Goal: Task Accomplishment & Management: Manage account settings

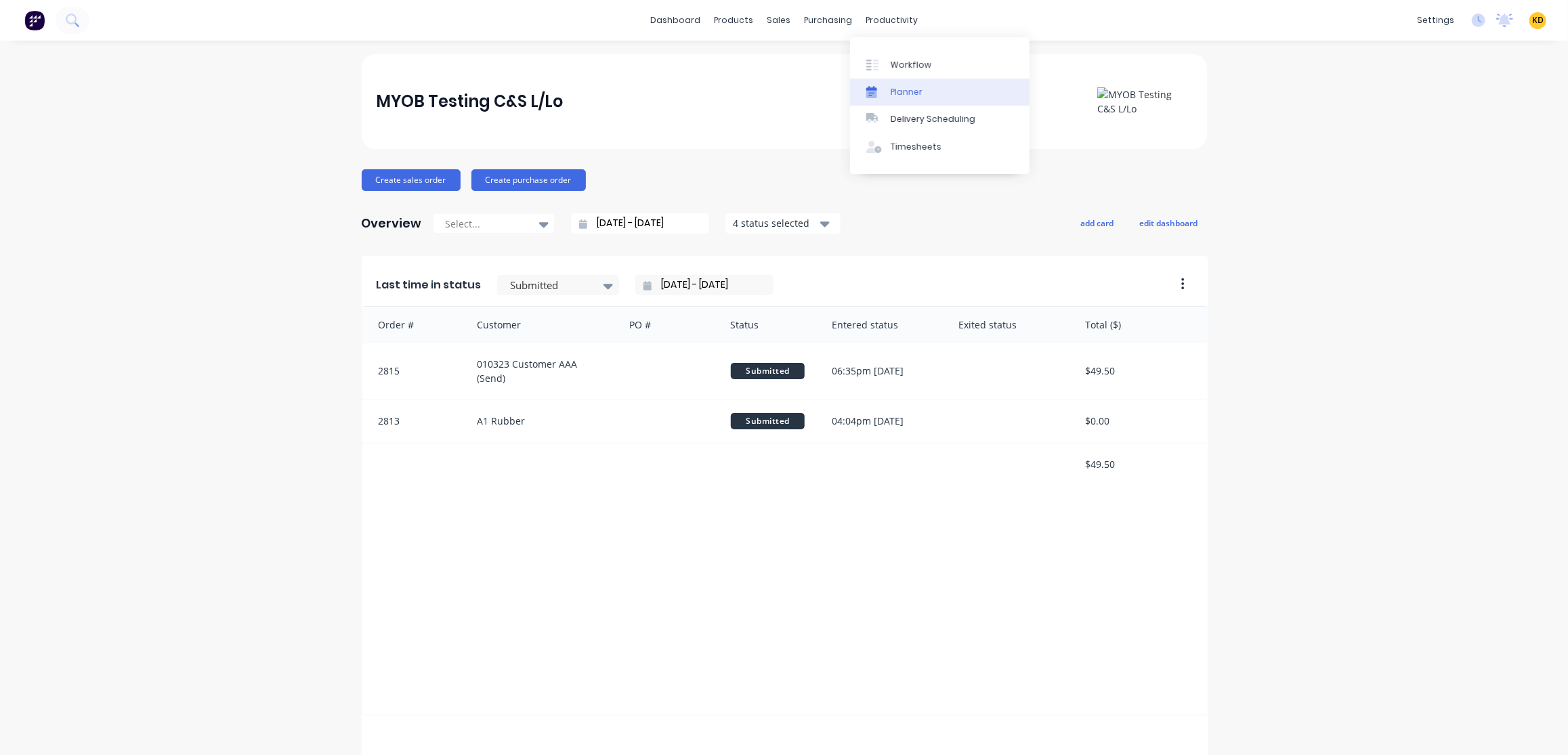
click at [940, 92] on link "Planner" at bounding box center [939, 91] width 180 height 27
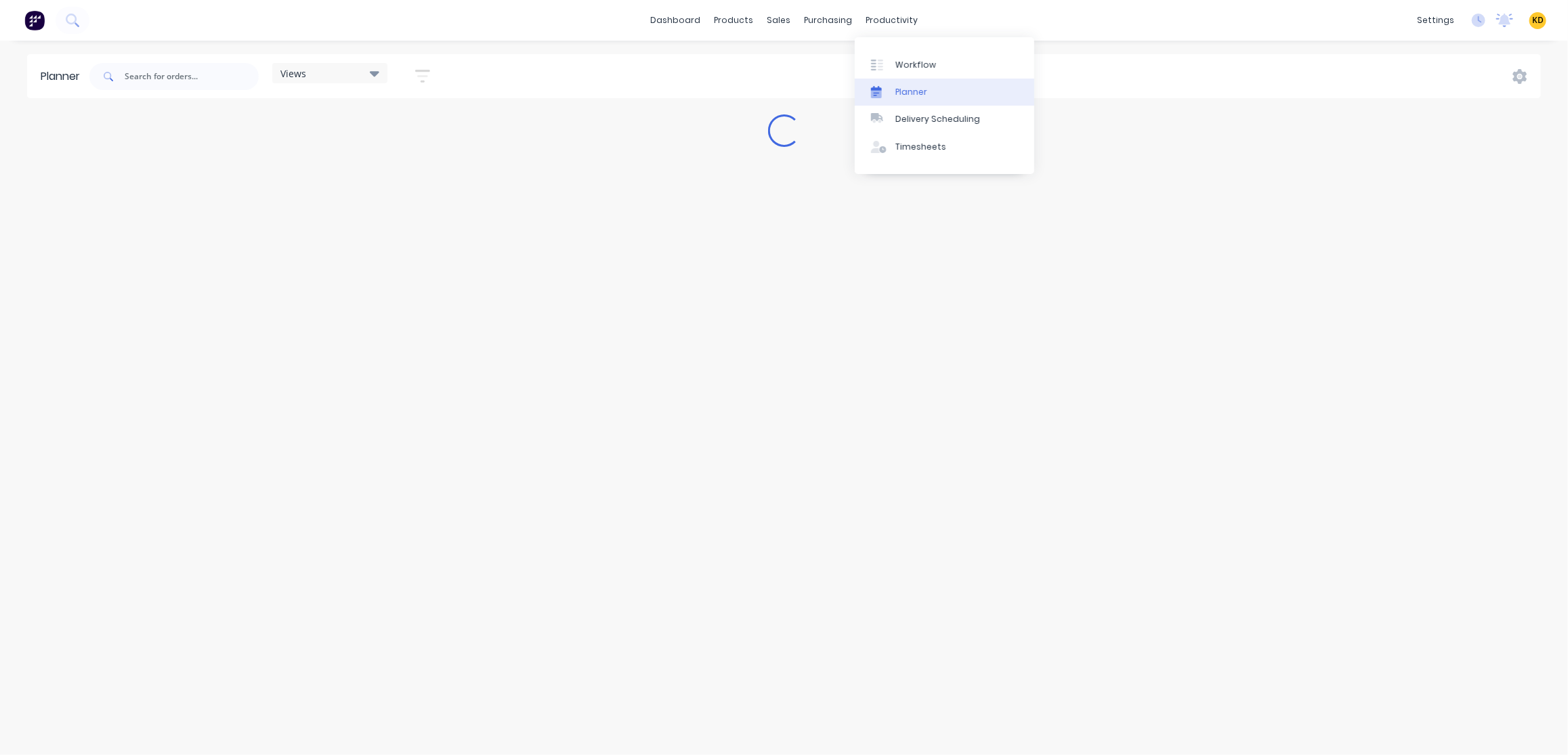
click at [912, 92] on div "Planner" at bounding box center [911, 92] width 32 height 12
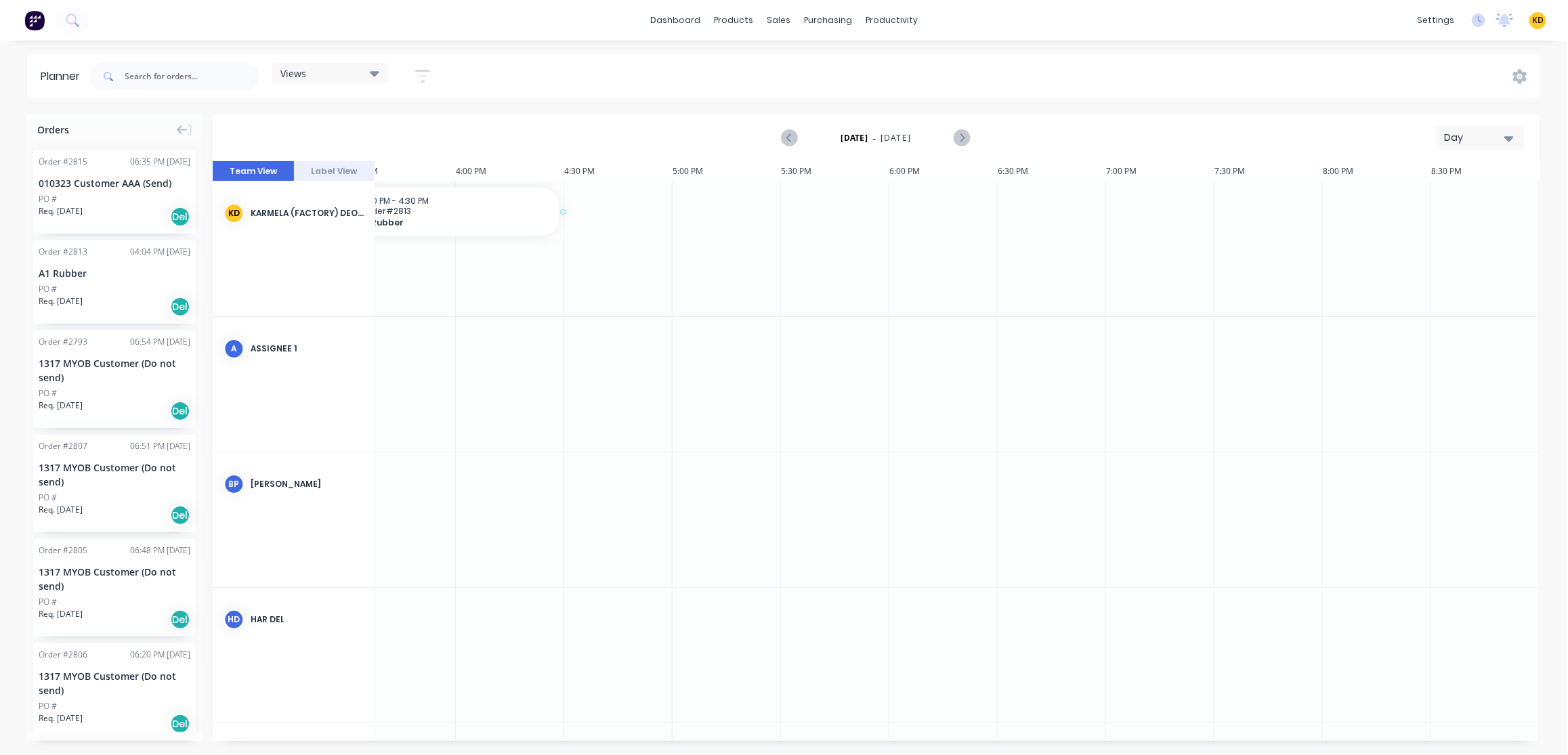
drag, startPoint x: 99, startPoint y: 278, endPoint x: 120, endPoint y: 277, distance: 21.0
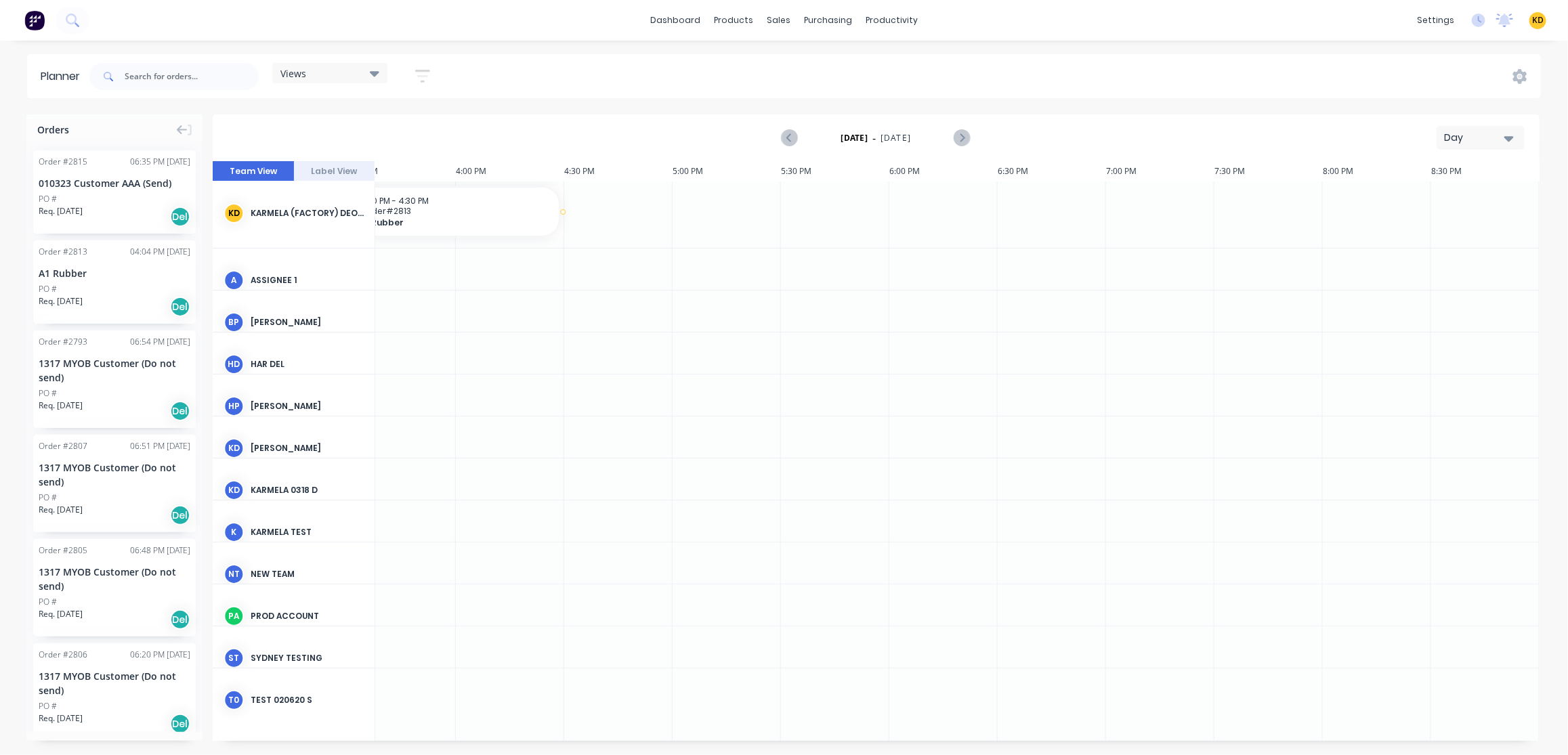
scroll to position [0, 2167]
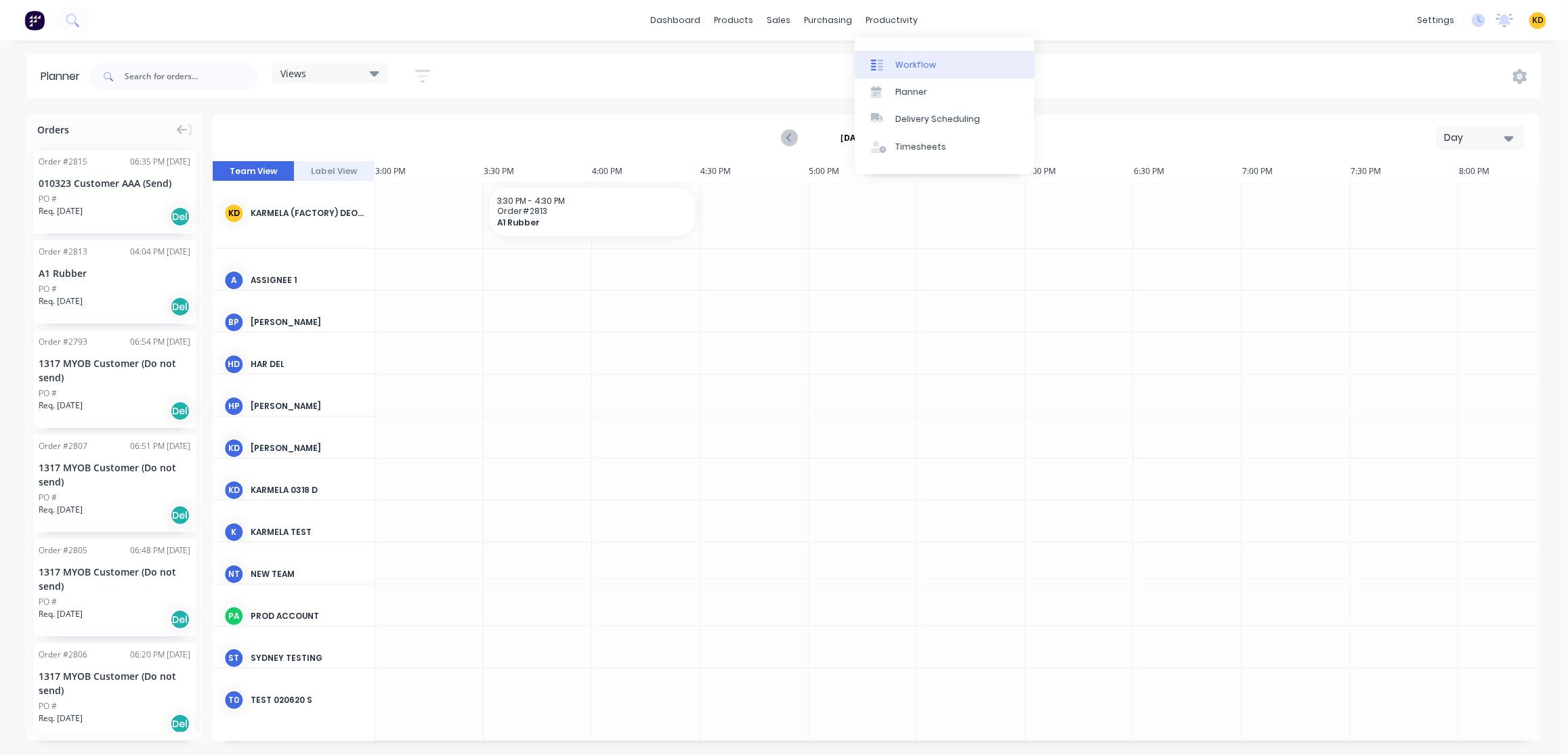
click at [935, 64] on link "Workflow" at bounding box center [944, 64] width 180 height 27
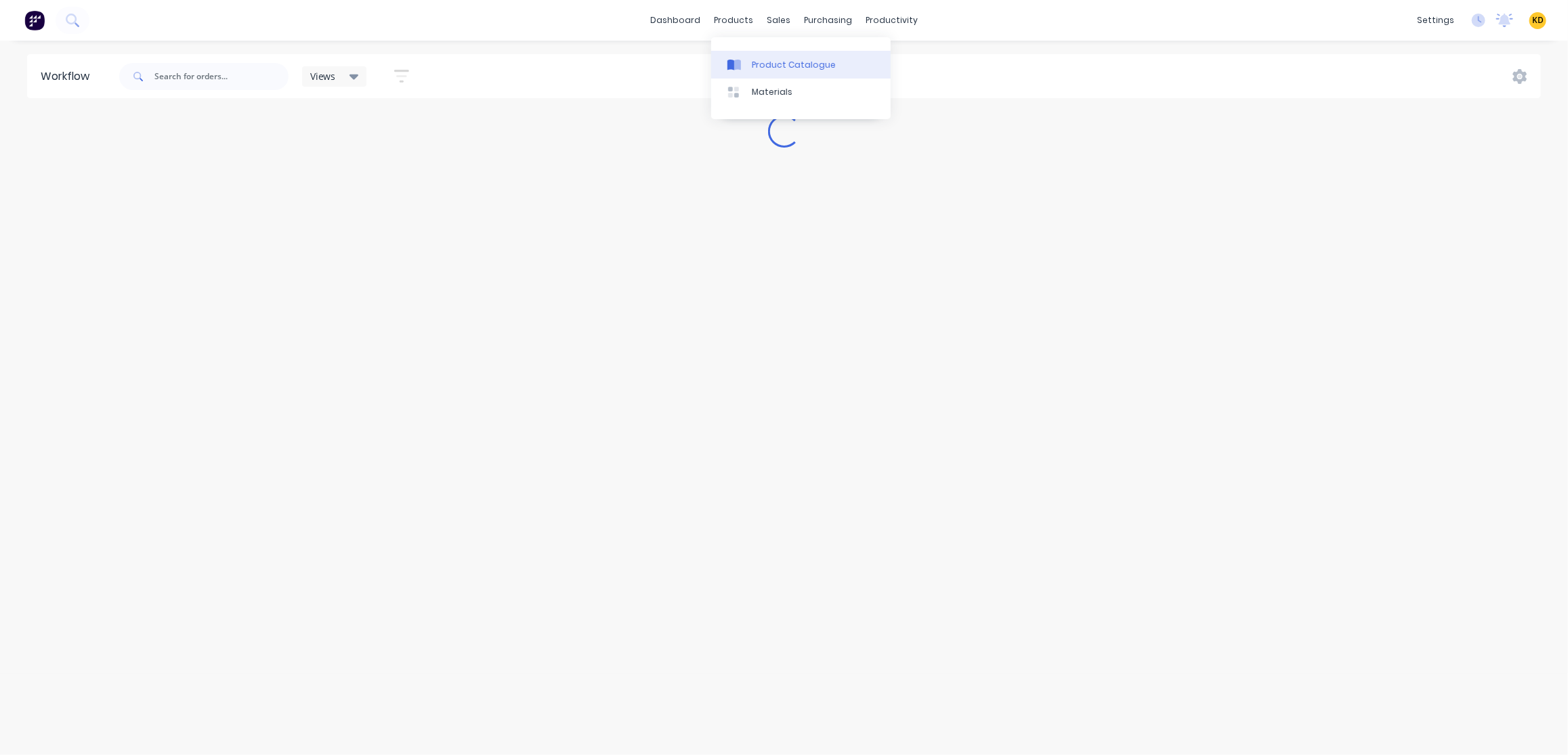
click at [767, 51] on link "Product Catalogue" at bounding box center [801, 64] width 180 height 27
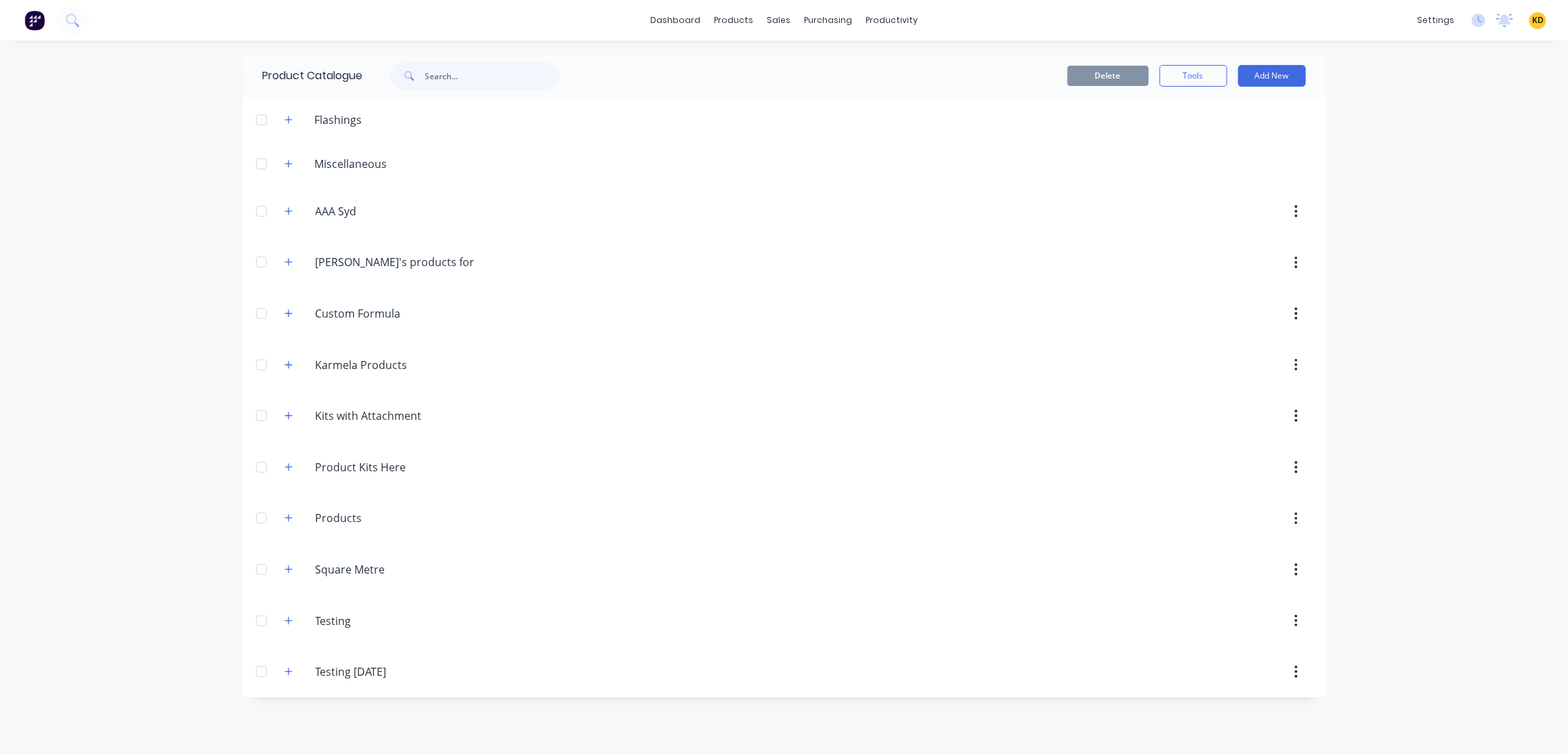
click at [1417, 232] on div "dashboard products sales purchasing productivity dashboard products Product Cat…" at bounding box center [784, 377] width 1568 height 755
click at [1412, 129] on div "dashboard products sales purchasing productivity dashboard products Product Cat…" at bounding box center [784, 377] width 1568 height 755
click at [1535, 25] on span "KD" at bounding box center [1538, 20] width 12 height 12
click at [1486, 138] on button "Profile" at bounding box center [1454, 142] width 180 height 27
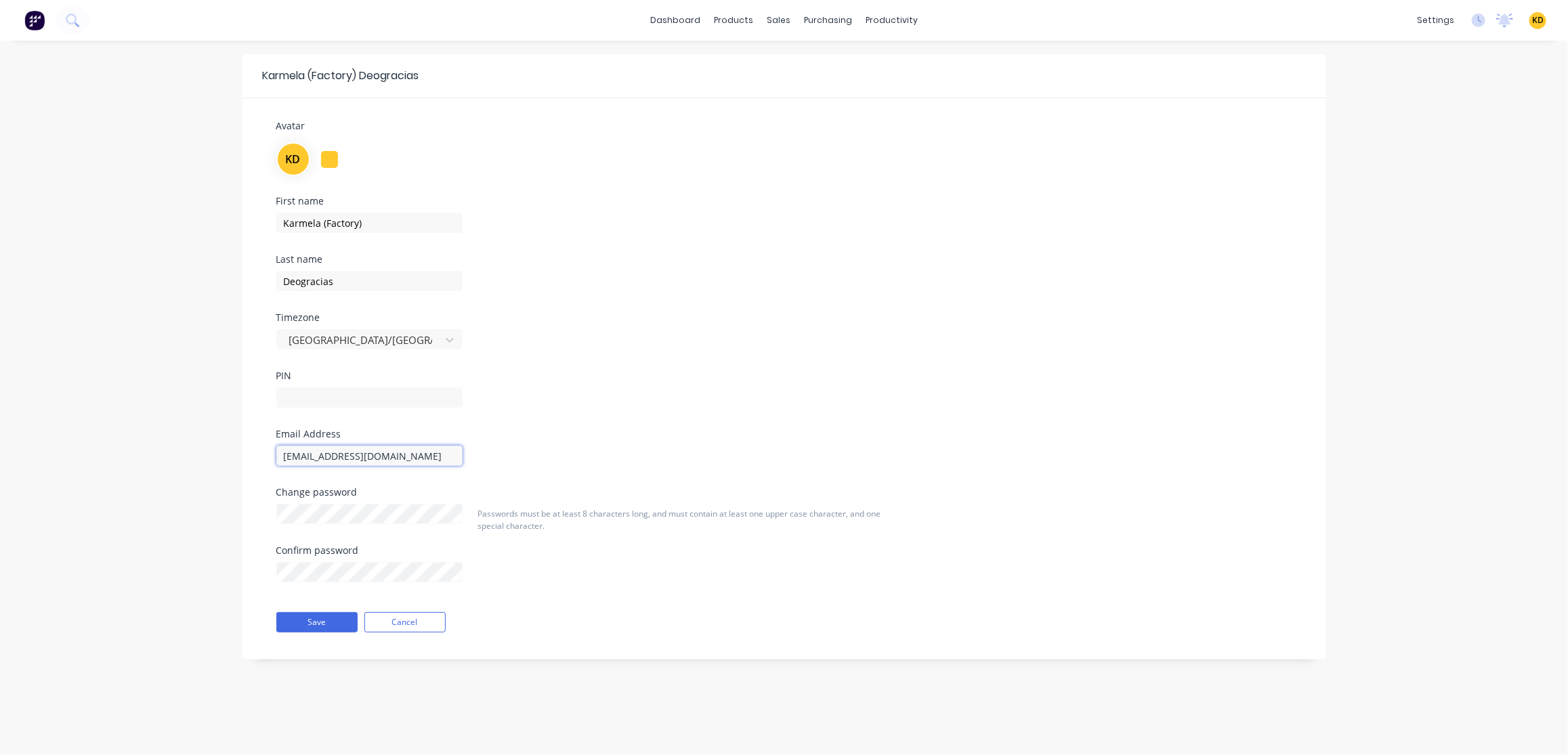
drag, startPoint x: 360, startPoint y: 454, endPoint x: 354, endPoint y: 451, distance: 6.7
click at [354, 451] on input "karmela+default@factory.app" at bounding box center [369, 455] width 186 height 20
click at [360, 453] on input "karmela+default@factory.app" at bounding box center [369, 455] width 186 height 20
type input "karmela+defaultfactory.app"
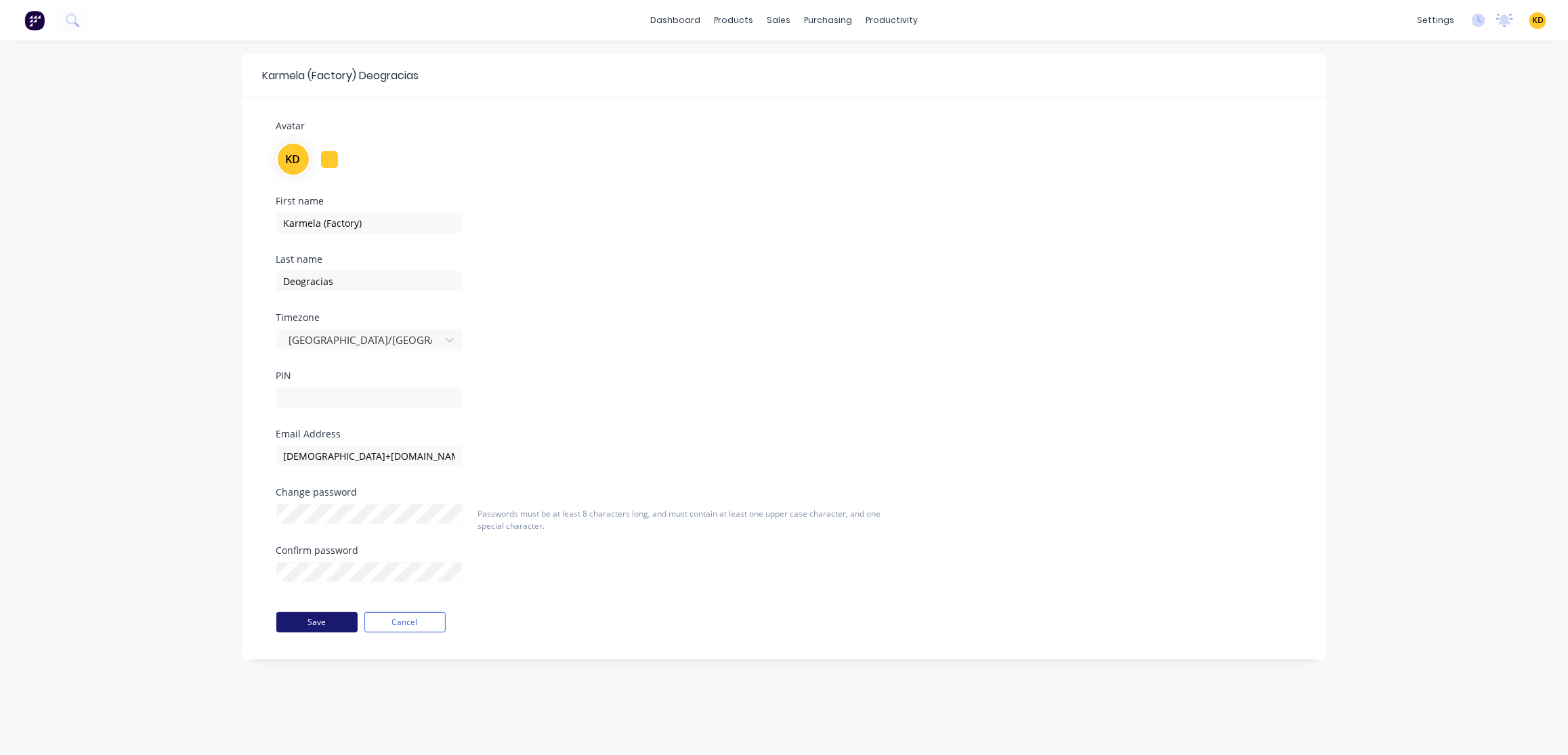
click at [332, 623] on button "Save" at bounding box center [316, 622] width 81 height 20
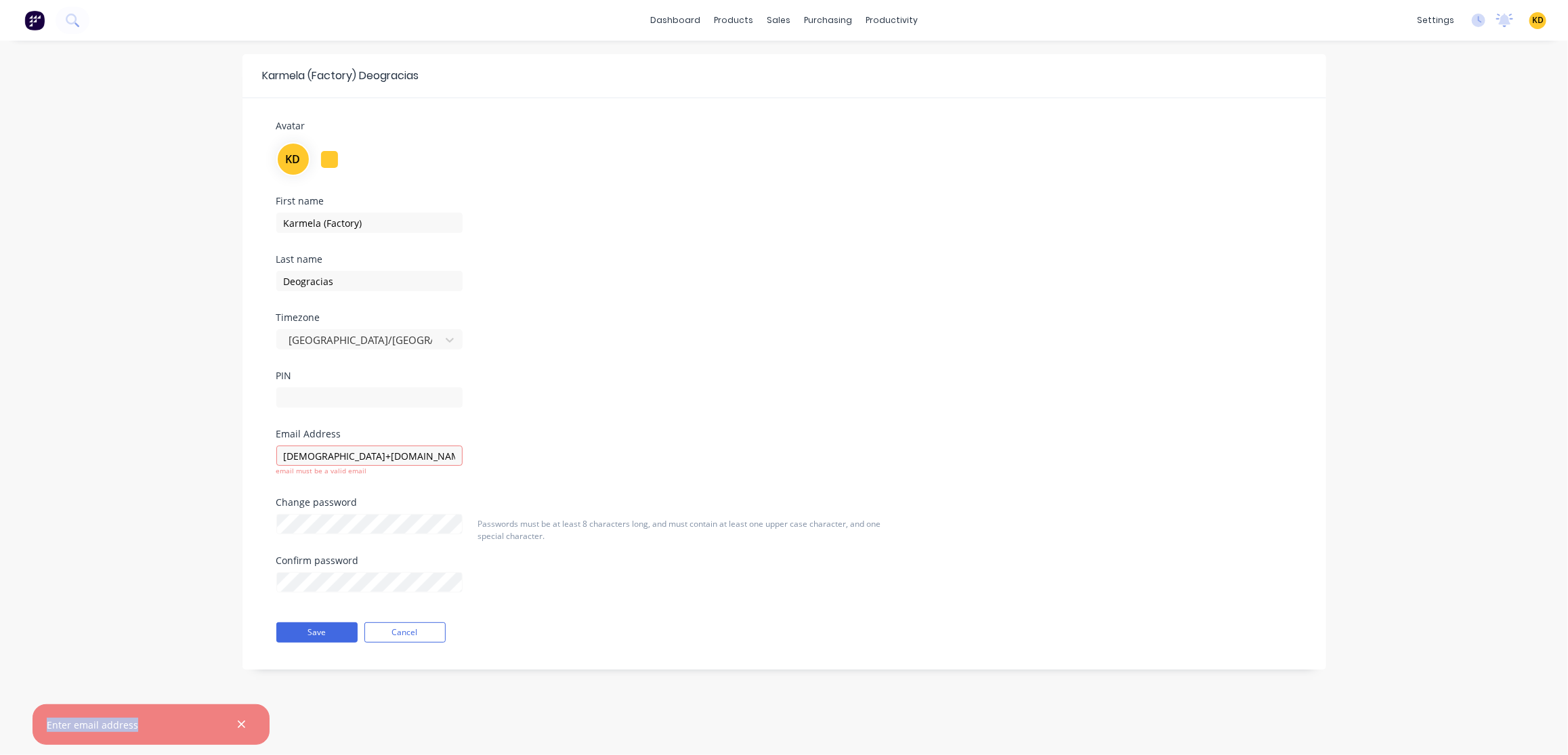
drag, startPoint x: 47, startPoint y: 724, endPoint x: 129, endPoint y: 619, distance: 133.2
click at [159, 725] on div "Enter email address" at bounding box center [151, 724] width 237 height 41
click at [68, 514] on div "Karmela (Factory) Deogracias Avatar KD First name Karmela (Factory) Last name D…" at bounding box center [784, 397] width 1568 height 714
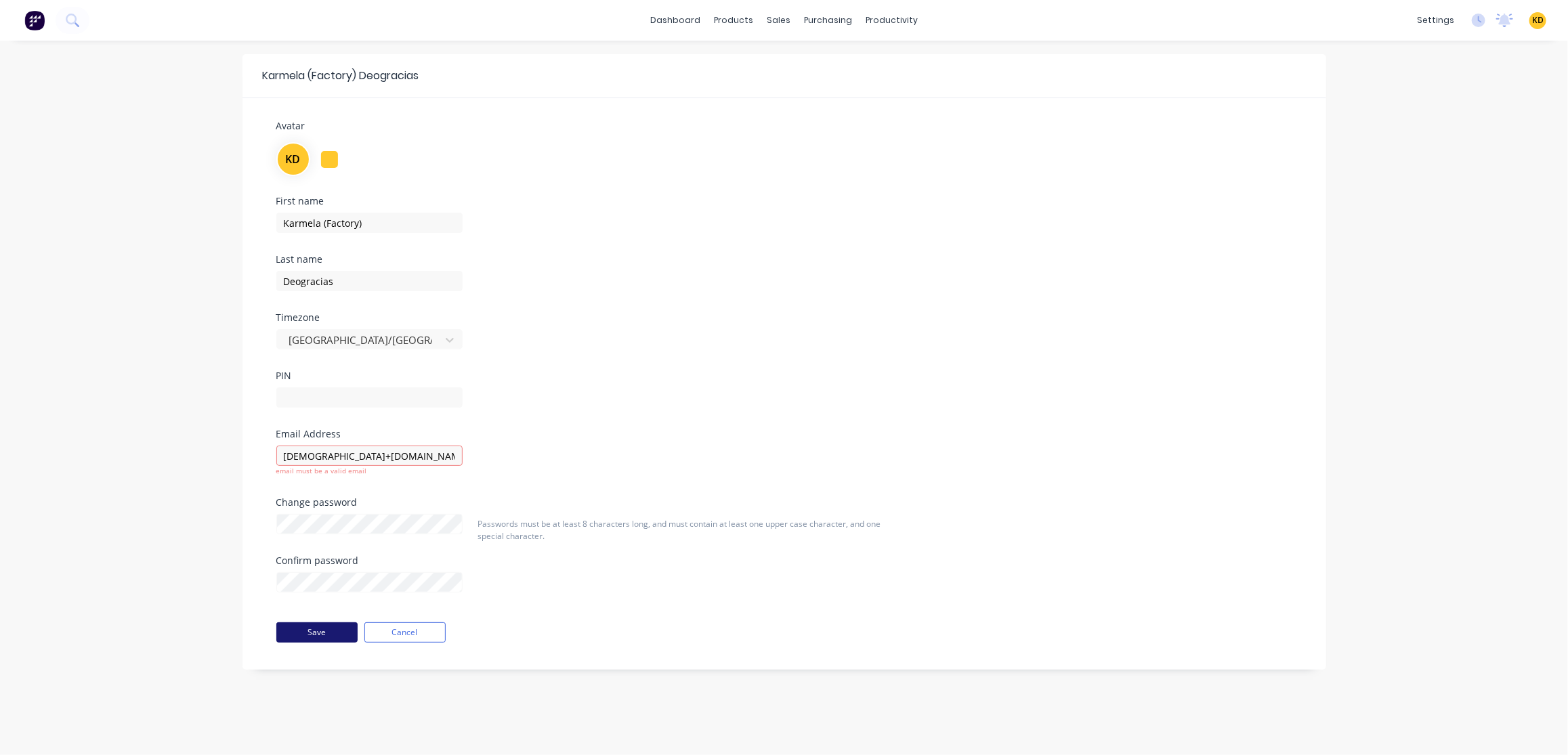
click at [326, 628] on button "Save" at bounding box center [316, 632] width 81 height 20
click at [790, 92] on div at bounding box center [787, 92] width 20 height 12
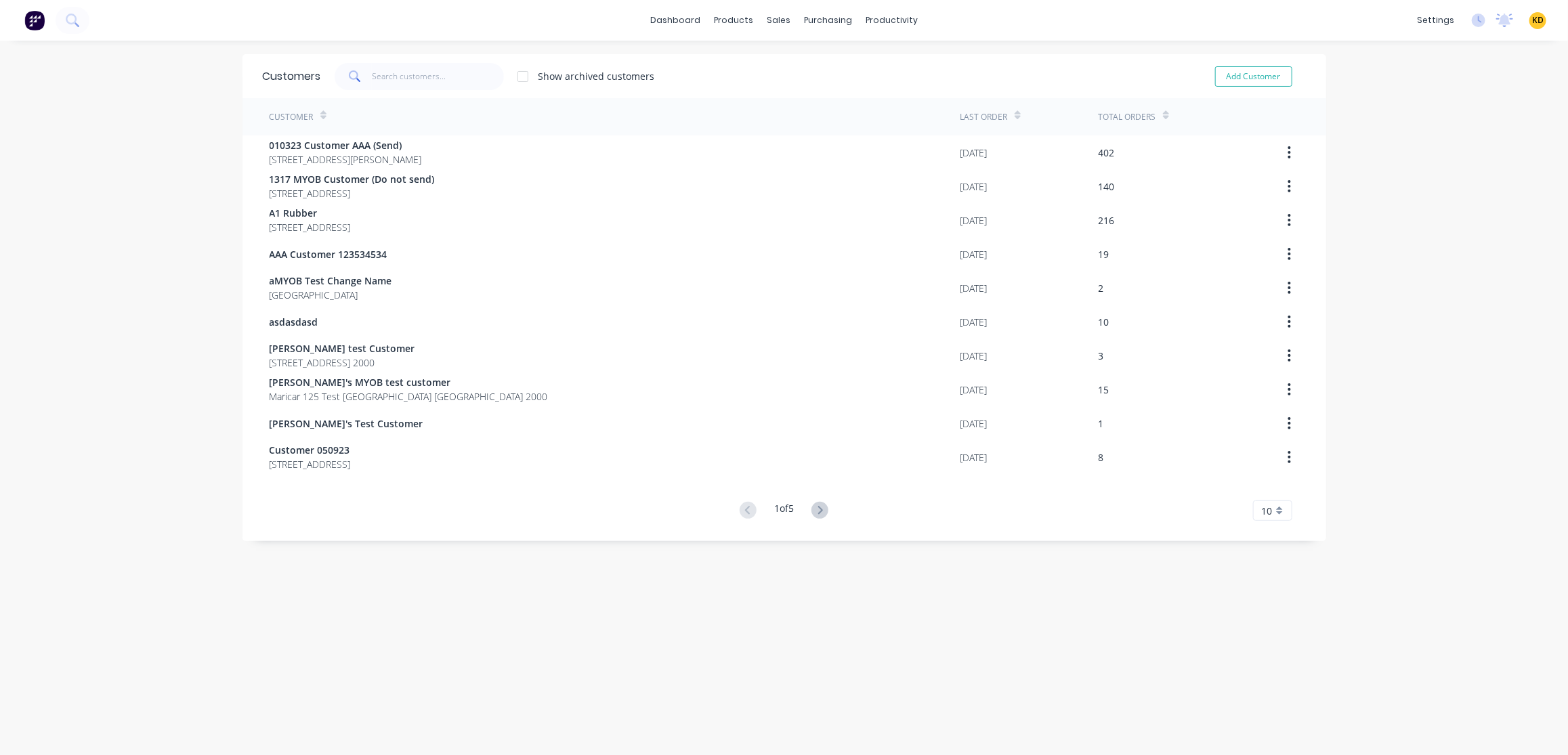
click at [517, 75] on div at bounding box center [522, 76] width 27 height 27
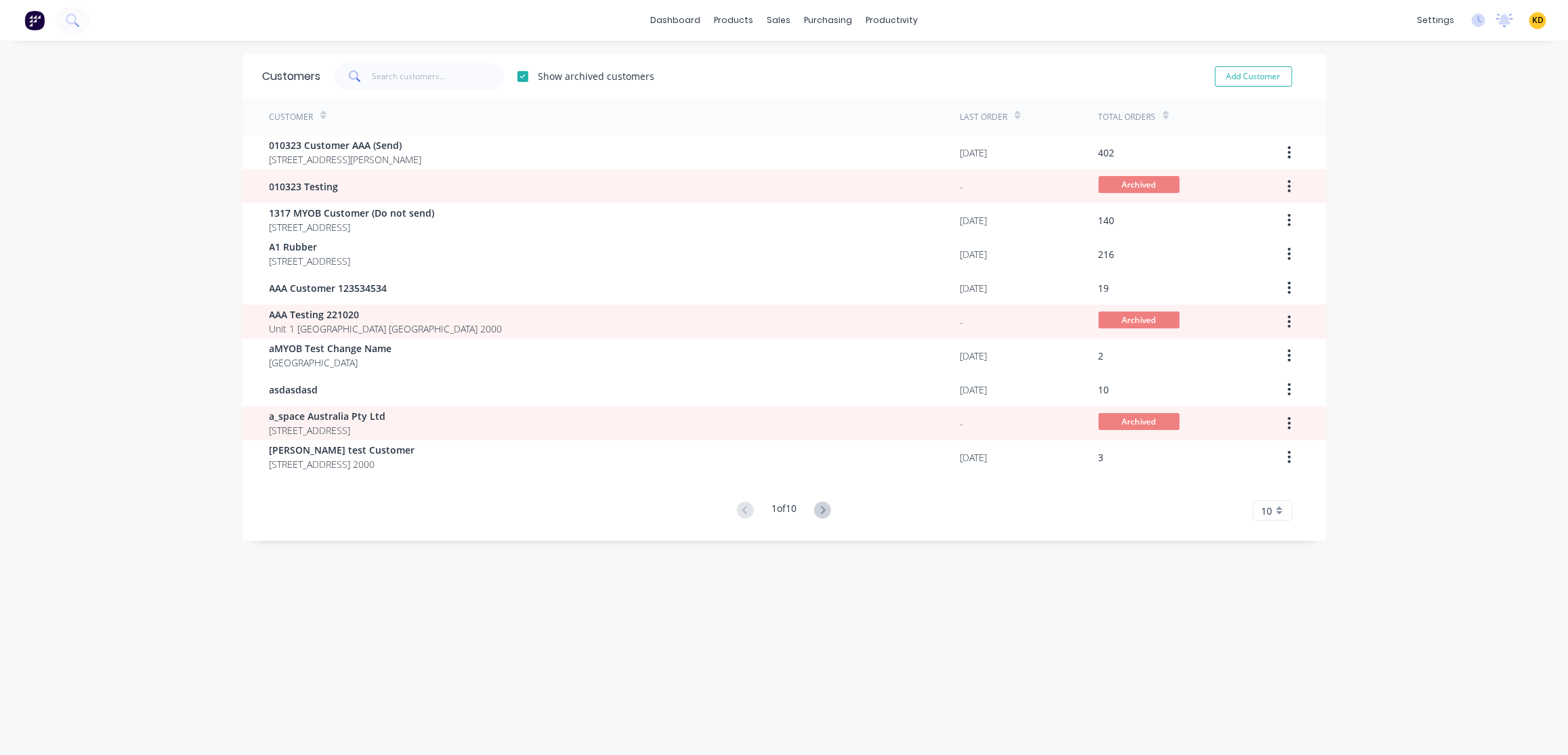
click at [517, 75] on div at bounding box center [522, 76] width 27 height 27
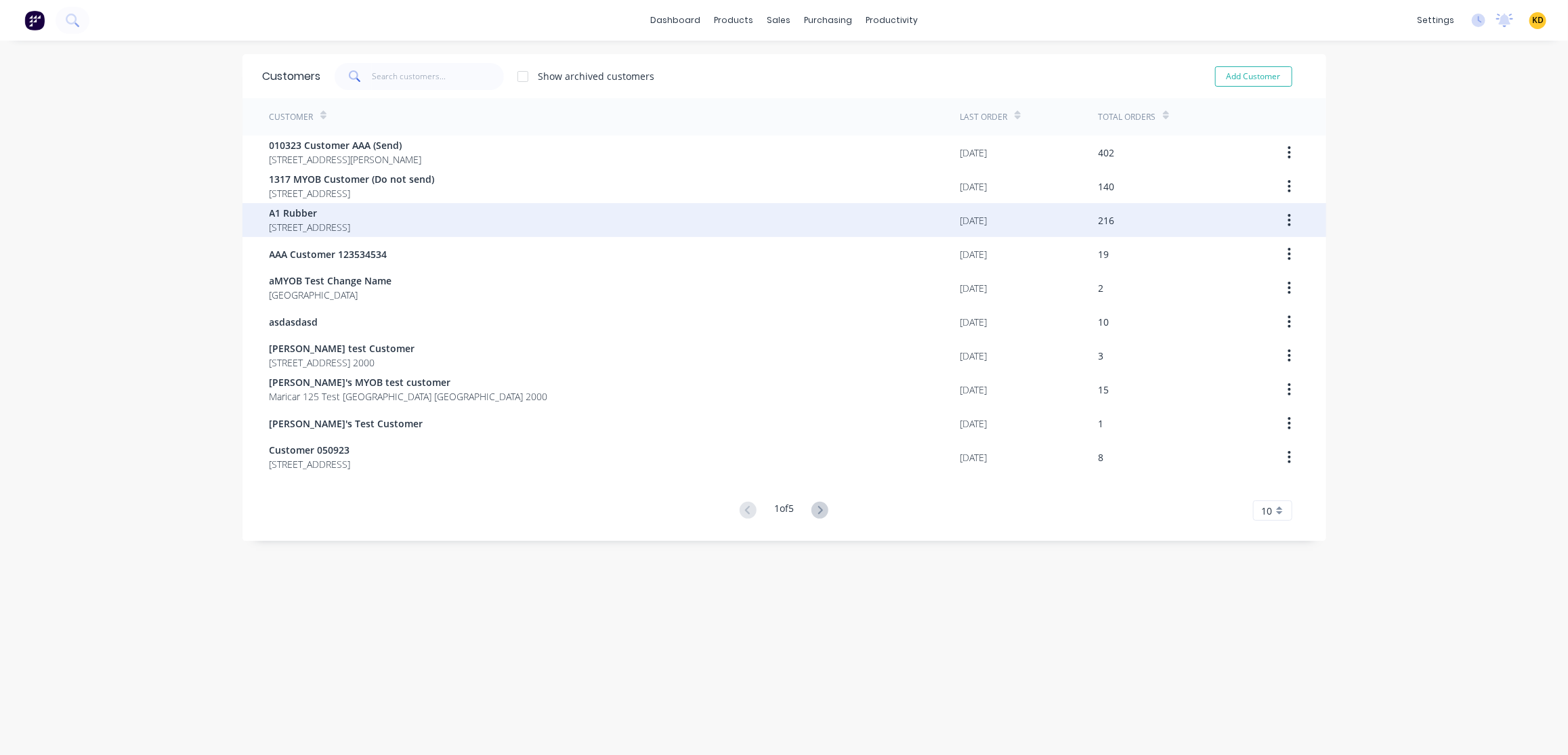
click at [439, 203] on div "A1 Rubber 34 Binary St" at bounding box center [615, 220] width 691 height 34
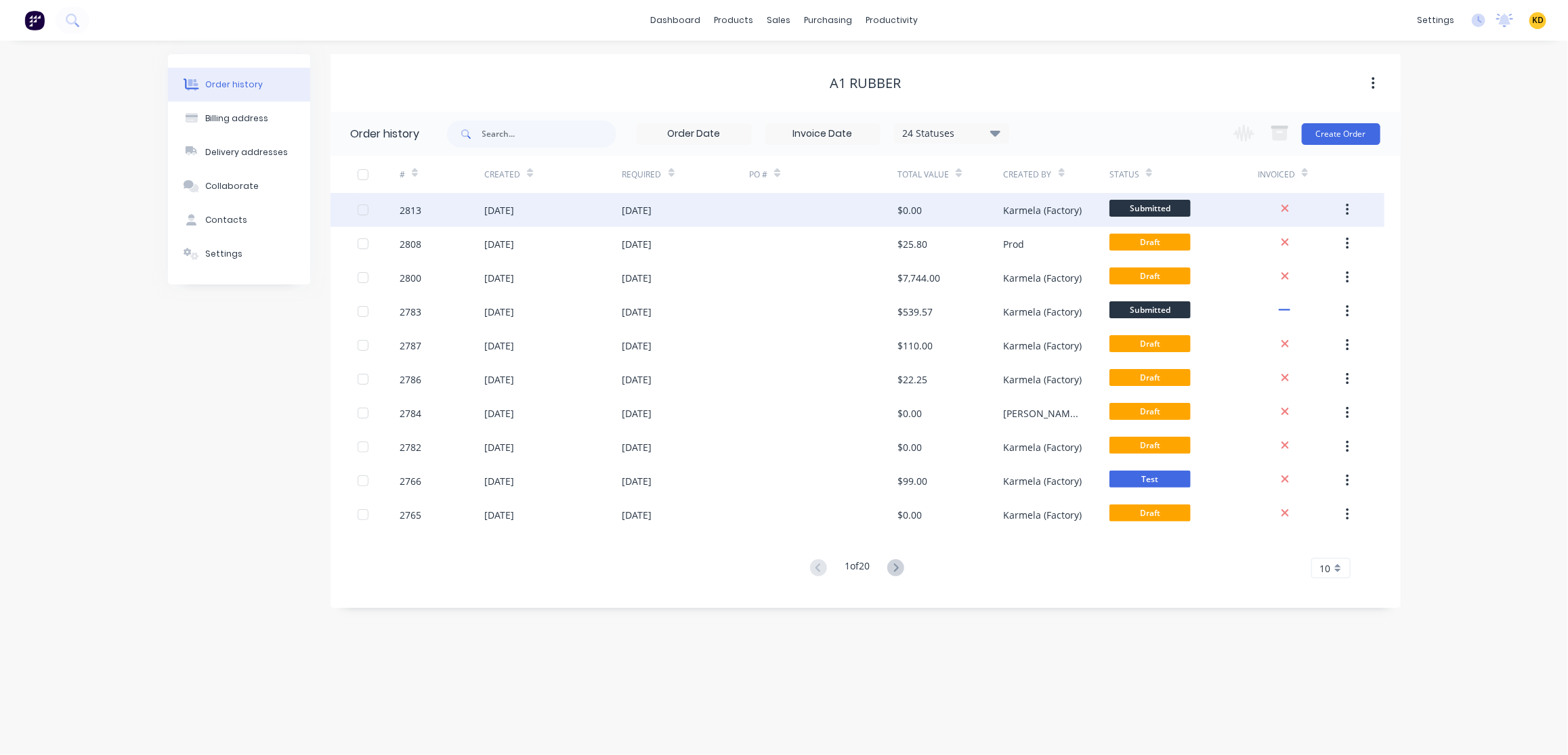
click at [1344, 205] on button "button" at bounding box center [1347, 210] width 32 height 25
click at [1315, 270] on div "Duplicate" at bounding box center [1299, 272] width 104 height 20
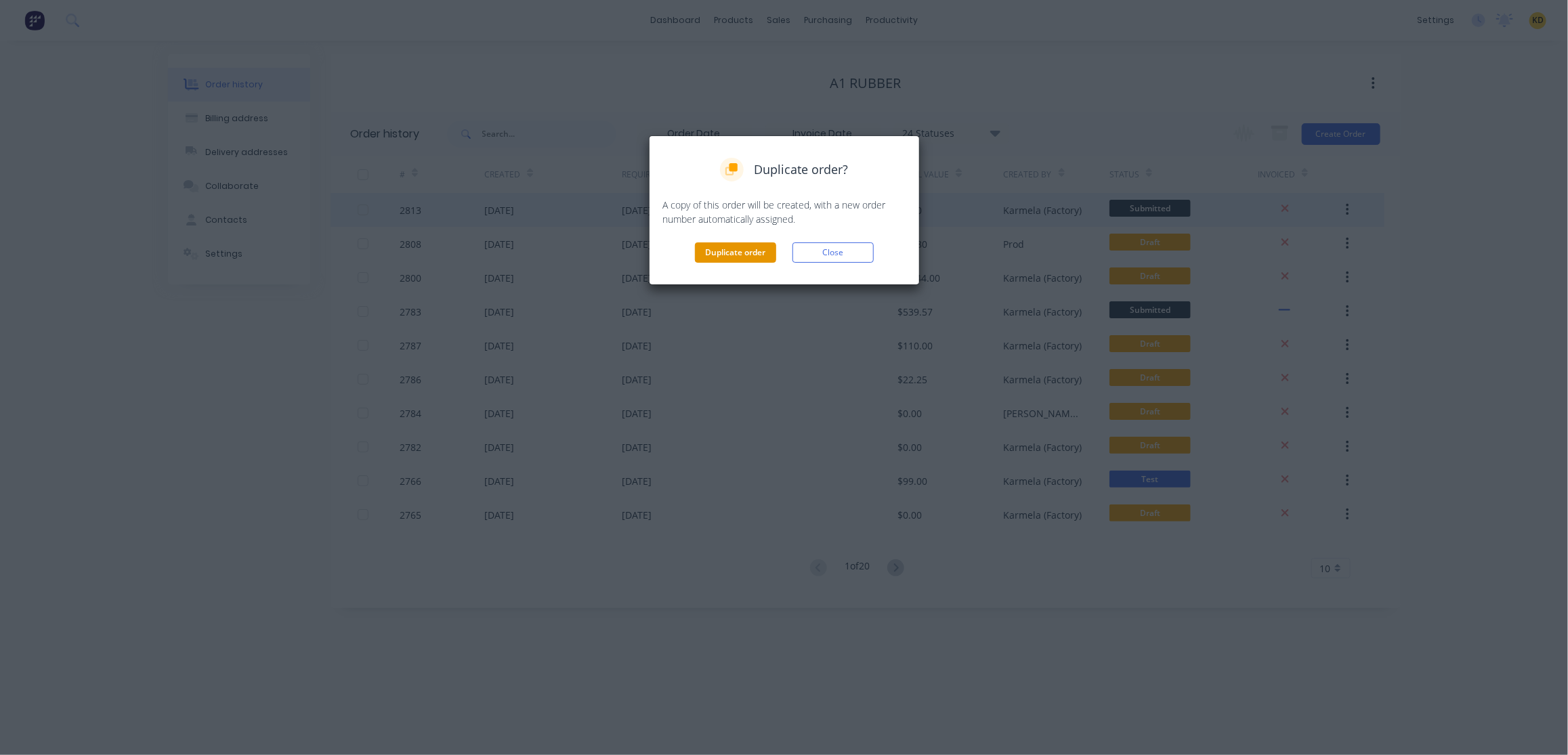
click at [716, 254] on button "Duplicate order" at bounding box center [735, 253] width 81 height 20
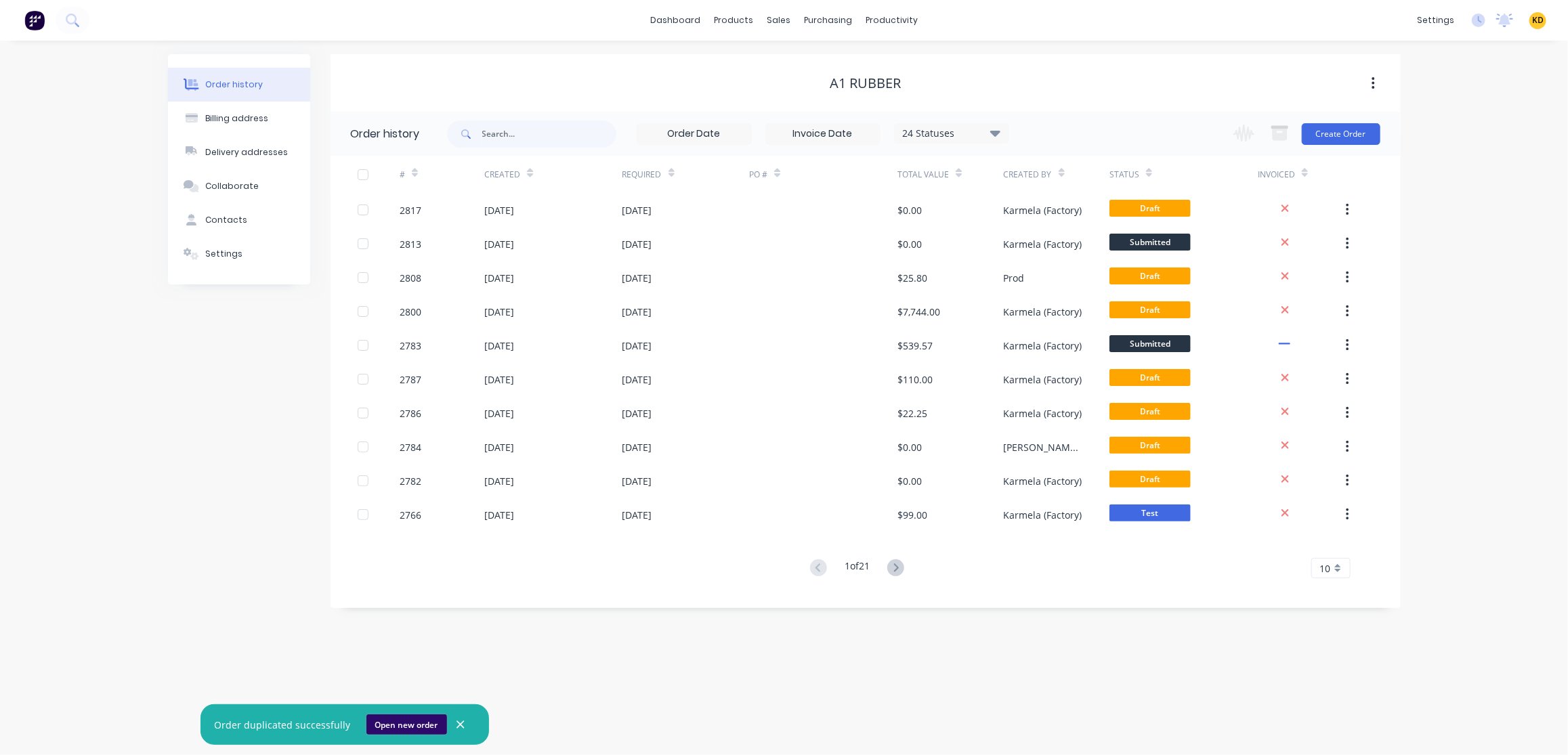
click at [421, 725] on button "Open new order" at bounding box center [406, 724] width 80 height 20
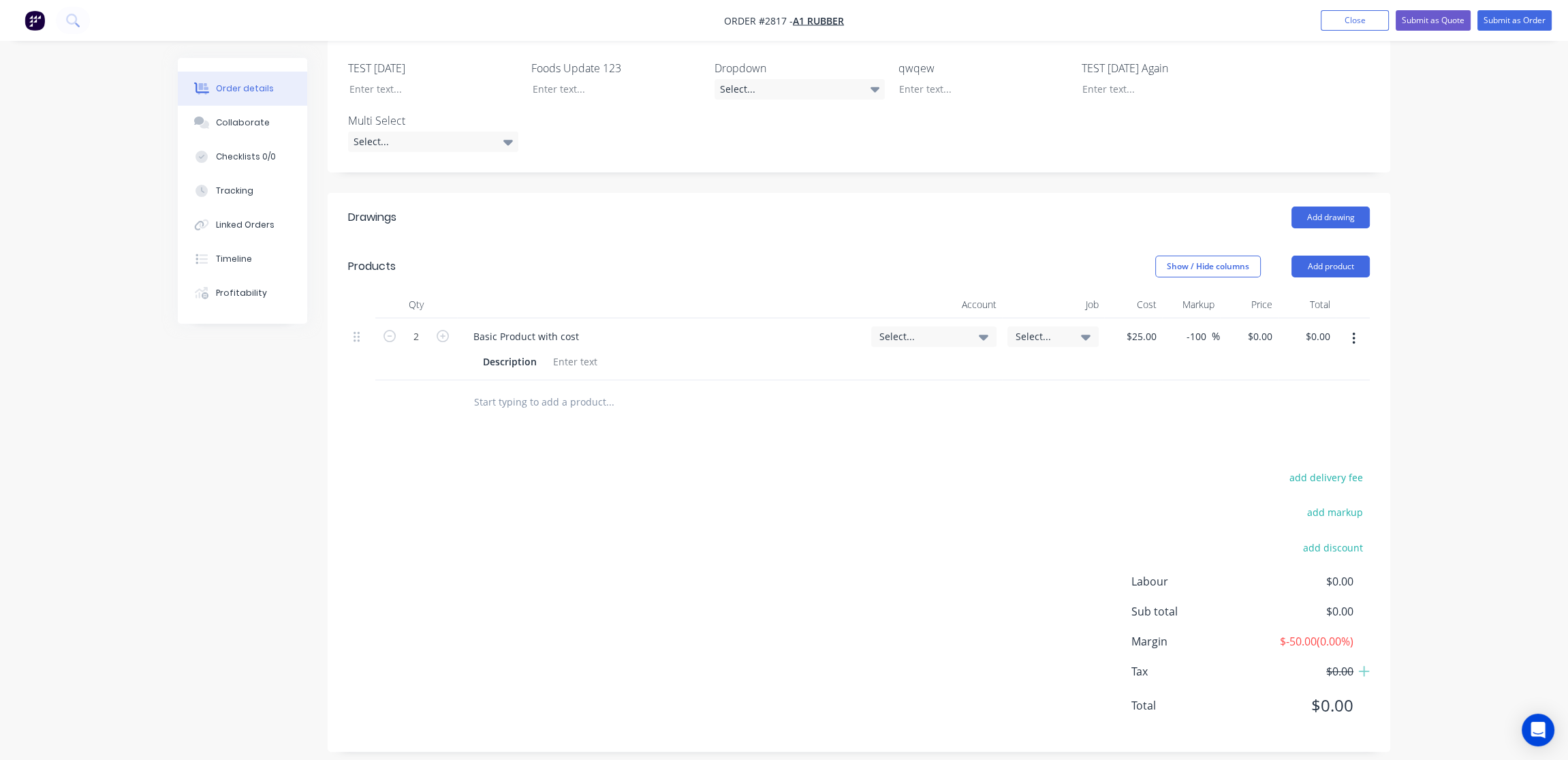
scroll to position [334, 0]
click at [1413, 194] on div "Order details Collaborate Checklists 0/0 Tracking Linked Orders Timeline Profit…" at bounding box center [784, 219] width 1568 height 1106
click at [1366, 26] on button "Close" at bounding box center [1355, 20] width 68 height 20
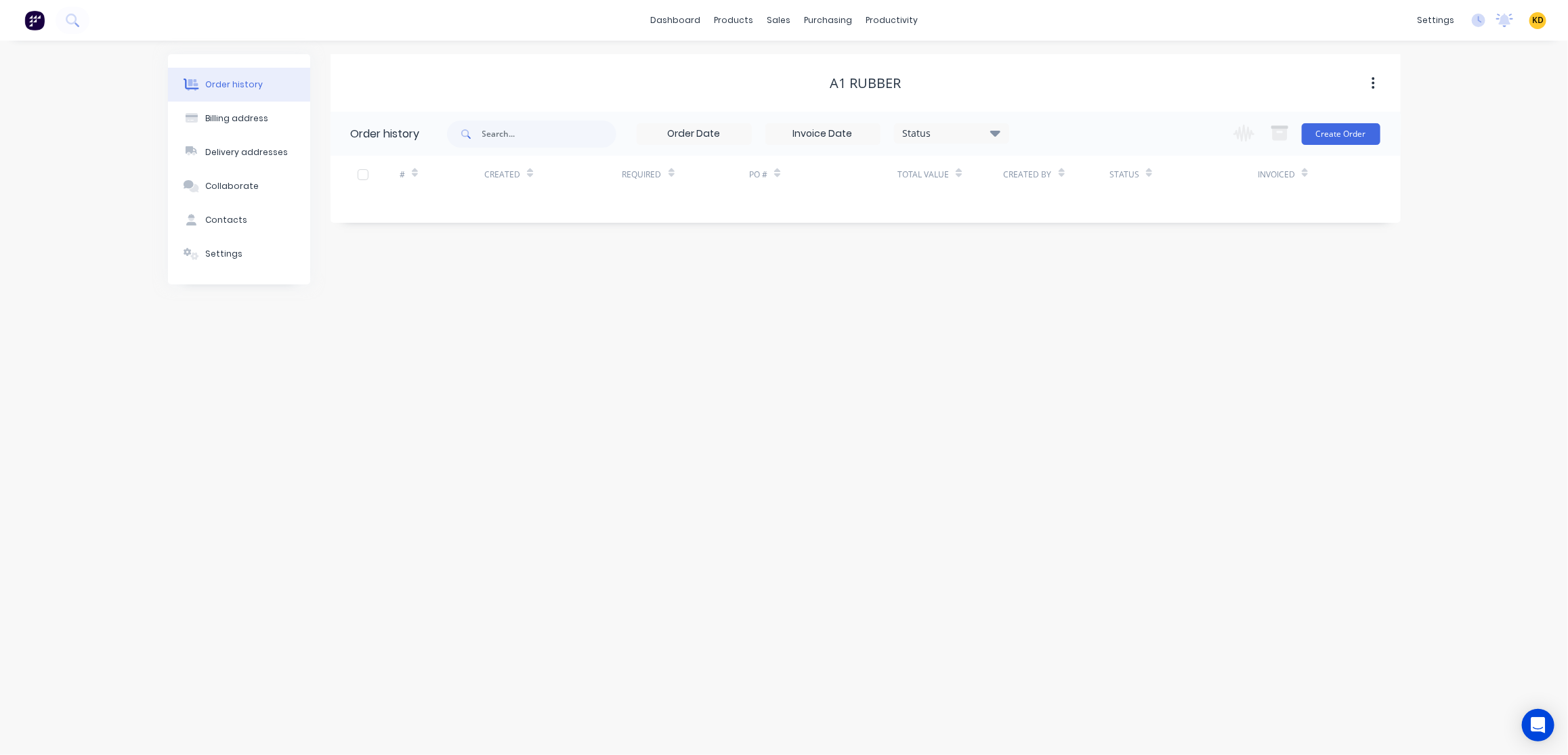
click at [1358, 25] on div "dashboard products sales purchasing productivity dashboard products Product Cat…" at bounding box center [784, 20] width 1568 height 41
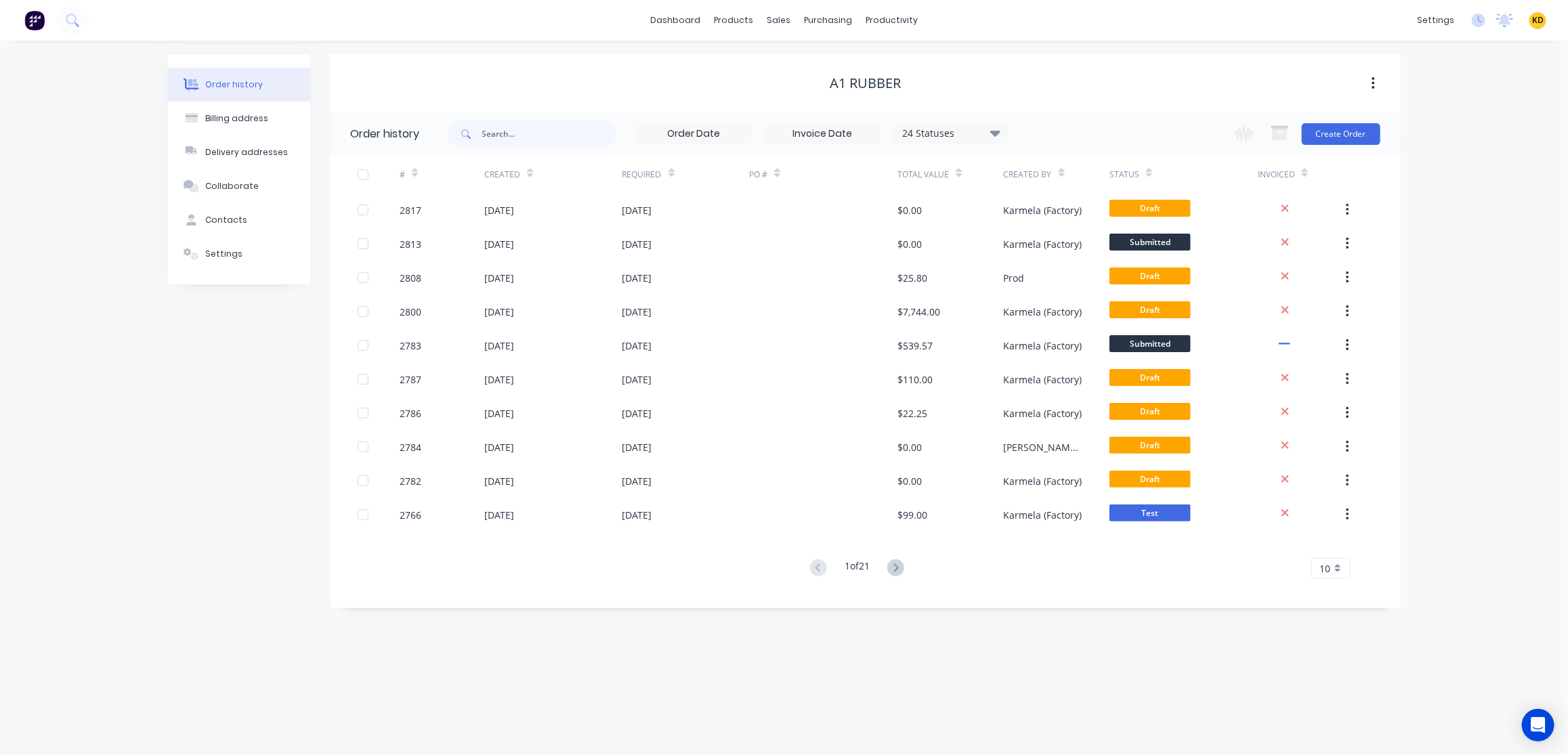
click at [1510, 147] on div "Order history Billing address Delivery addresses Collaborate Contacts Settings …" at bounding box center [784, 397] width 1568 height 714
click at [1502, 117] on div "Order history Billing address Delivery addresses Collaborate Contacts Settings …" at bounding box center [784, 397] width 1568 height 714
click at [1311, 16] on div "dashboard products sales purchasing productivity dashboard products Product Cat…" at bounding box center [784, 20] width 1568 height 41
click at [1506, 129] on div "Order history Billing address Delivery addresses Collaborate Contacts Settings …" at bounding box center [784, 397] width 1568 height 714
